Goal: Information Seeking & Learning: Find specific fact

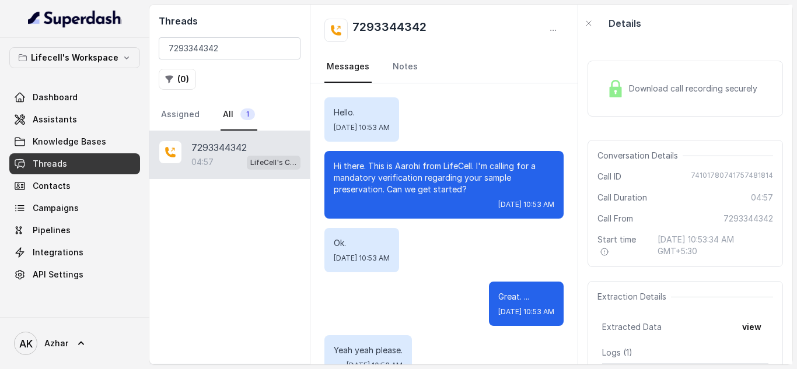
scroll to position [1640, 0]
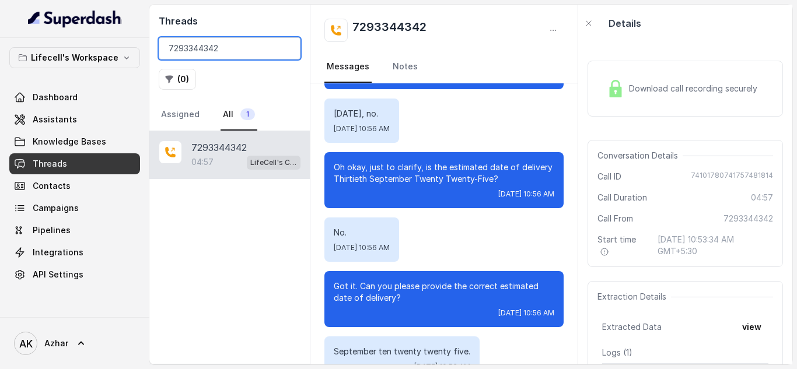
click at [189, 44] on input "7293344342" at bounding box center [230, 48] width 142 height 22
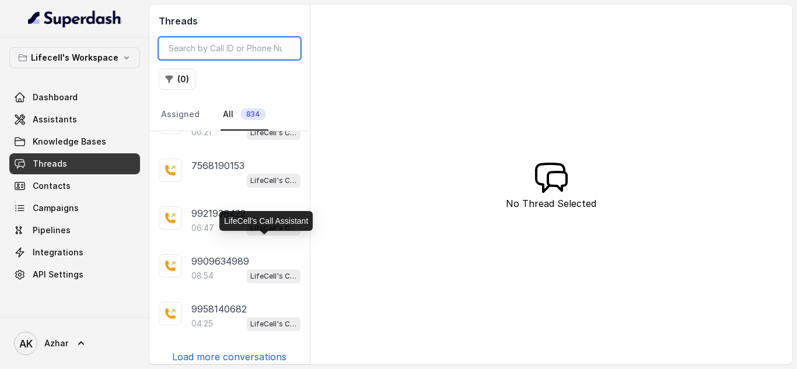
scroll to position [2193, 0]
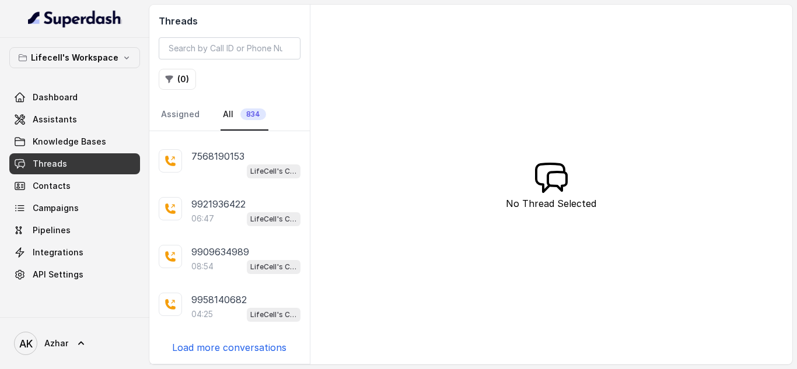
click at [232, 344] on p "Load more conversations" at bounding box center [229, 348] width 114 height 14
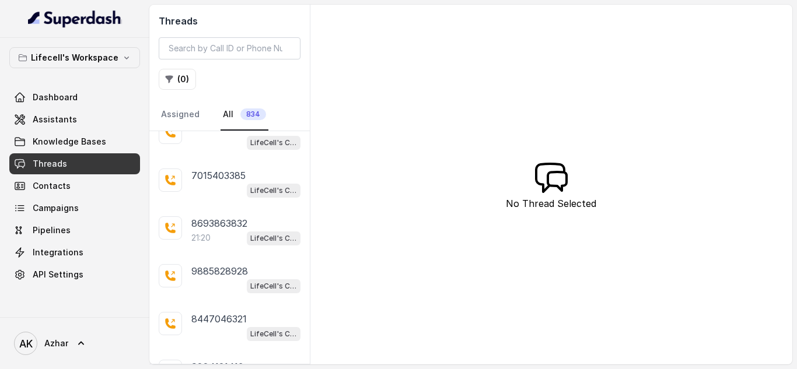
scroll to position [2988, 0]
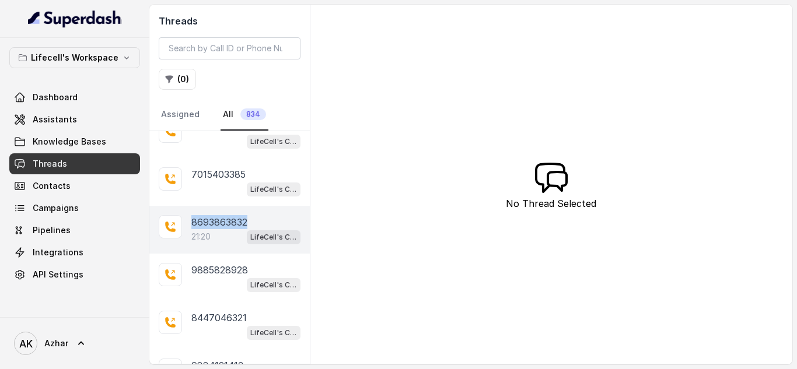
drag, startPoint x: 191, startPoint y: 223, endPoint x: 252, endPoint y: 228, distance: 60.3
click at [252, 228] on div "8693863832" at bounding box center [245, 222] width 109 height 14
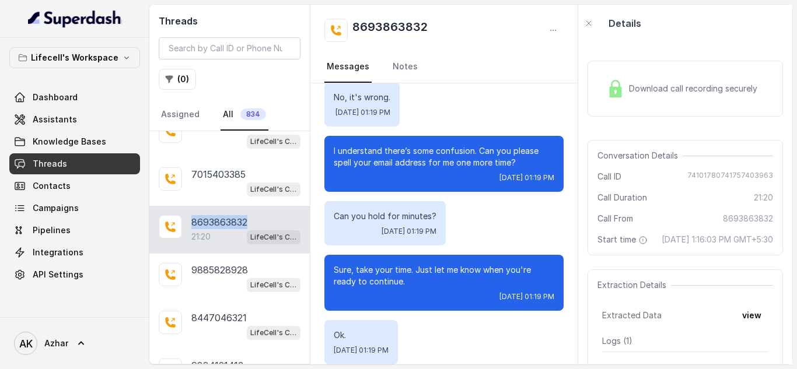
scroll to position [2008, 0]
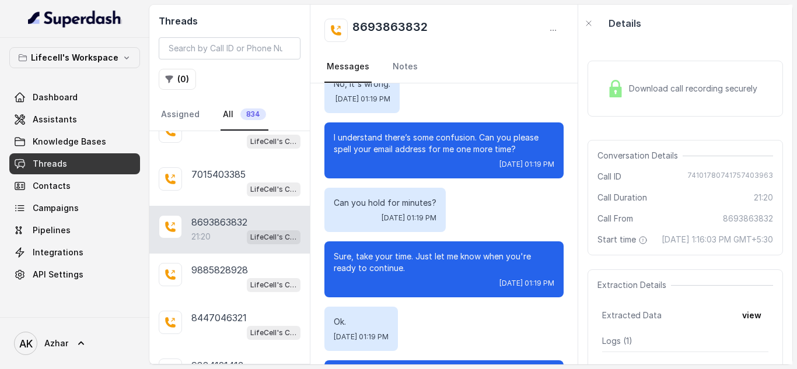
click at [522, 243] on div "Sure, take your time. Just let me know when you're ready to continue. [DATE] 01…" at bounding box center [444, 270] width 239 height 56
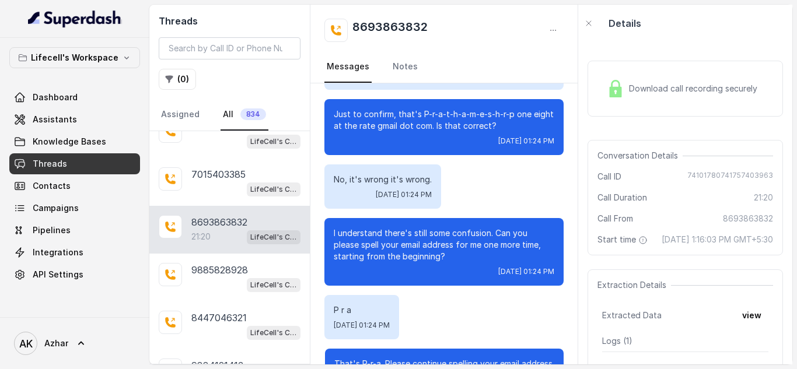
scroll to position [5070, 0]
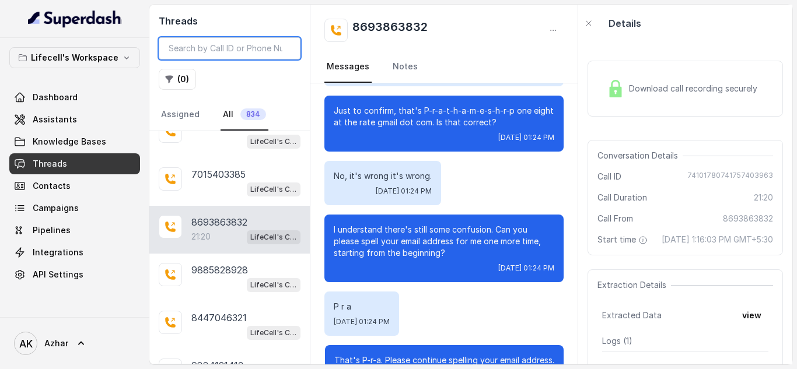
click at [218, 51] on input "search" at bounding box center [230, 48] width 142 height 22
paste input "7293344342"
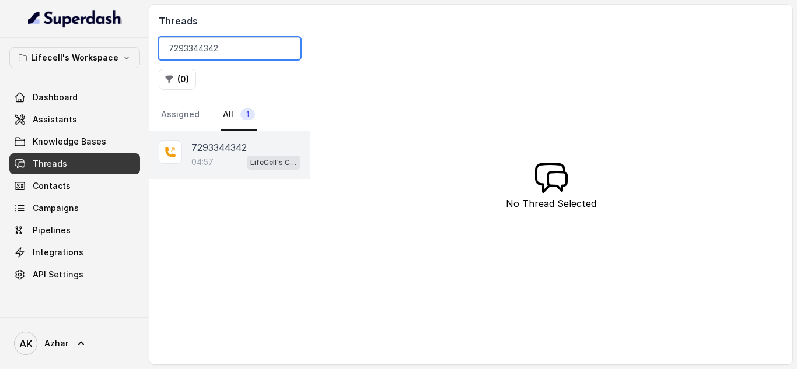
type input "7293344342"
click at [213, 159] on p "04:57" at bounding box center [202, 162] width 22 height 12
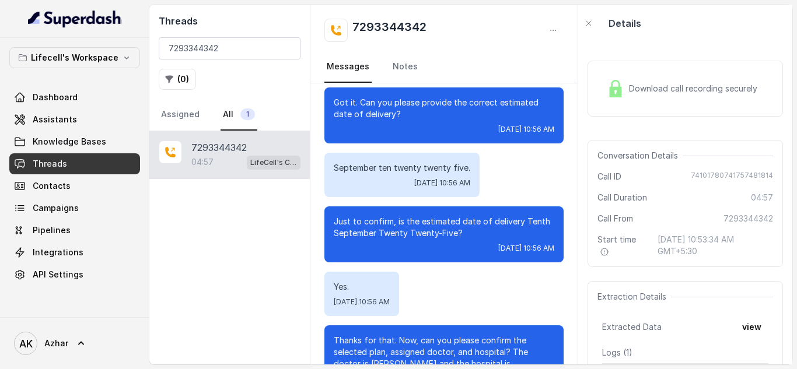
scroll to position [1821, 0]
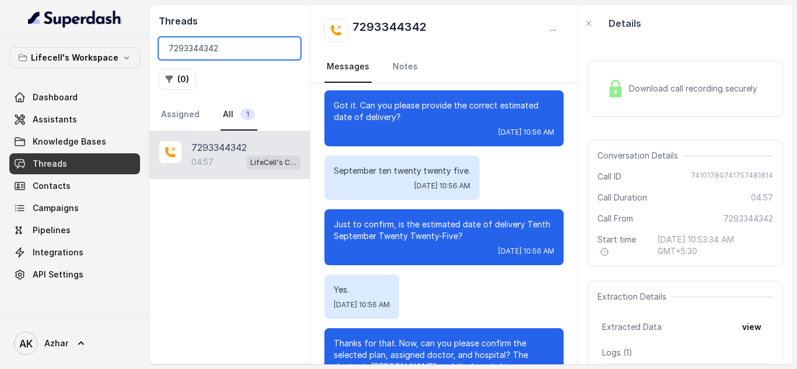
click at [197, 46] on input "7293344342" at bounding box center [230, 48] width 142 height 22
